Goal: Task Accomplishment & Management: Use online tool/utility

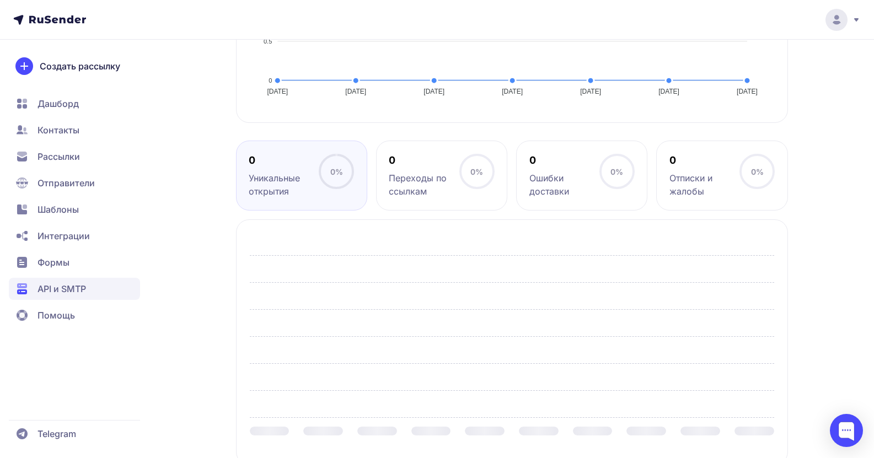
scroll to position [388, 0]
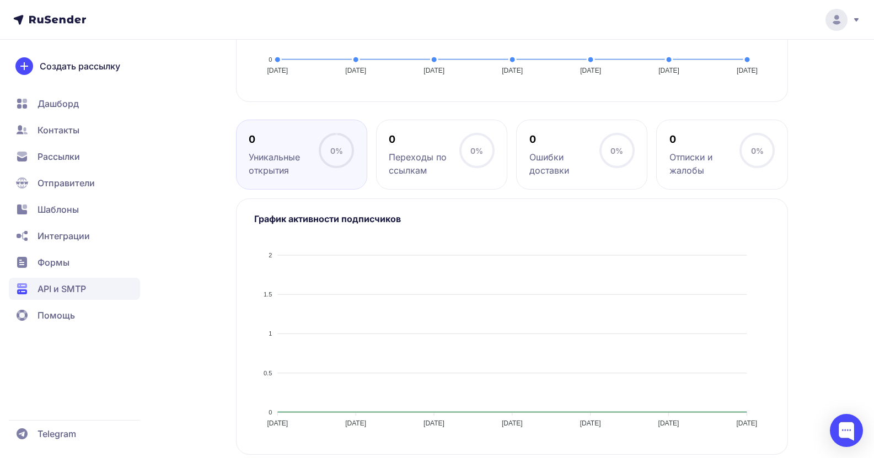
click at [50, 167] on span "Рассылки" at bounding box center [74, 157] width 131 height 22
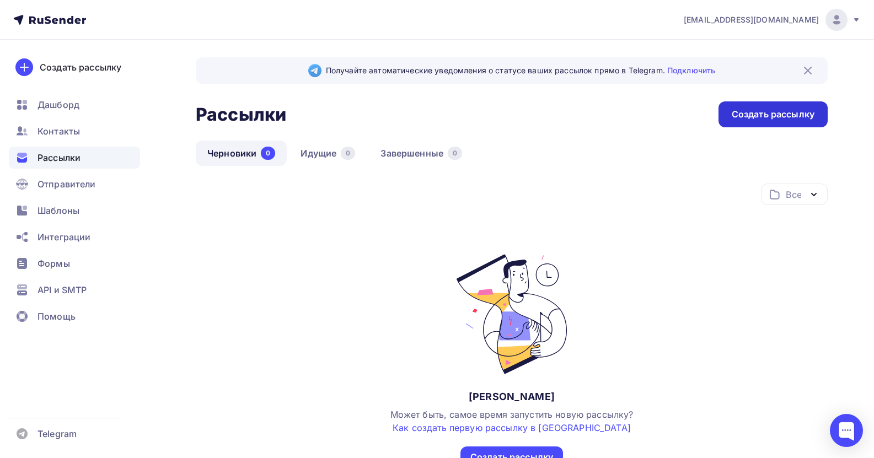
click at [761, 110] on div "Создать рассылку" at bounding box center [773, 114] width 83 height 13
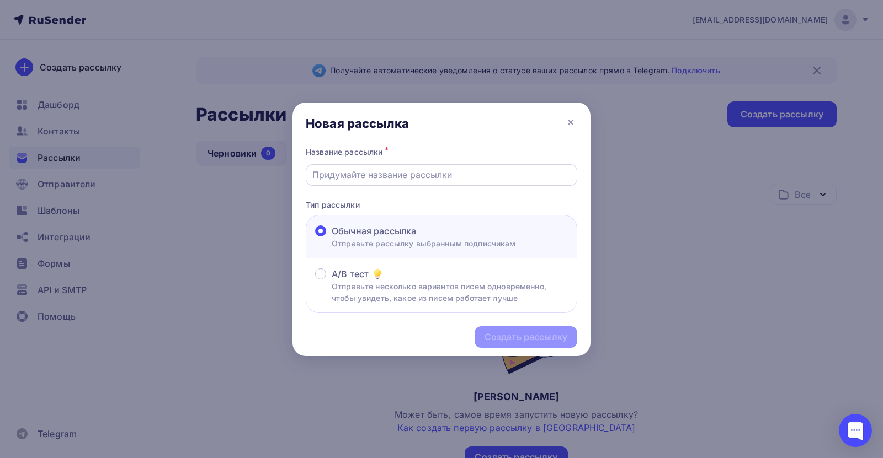
click at [463, 183] on div at bounding box center [441, 175] width 271 height 22
click at [419, 229] on div "Обычная рассылка" at bounding box center [424, 231] width 184 height 13
click at [332, 238] on input "Обычная рассылка Отправьте рассылку выбранным подписчикам" at bounding box center [332, 238] width 0 height 0
click at [455, 173] on input "text" at bounding box center [441, 174] width 259 height 13
click at [625, 89] on div at bounding box center [441, 229] width 883 height 458
